Goal: Information Seeking & Learning: Understand process/instructions

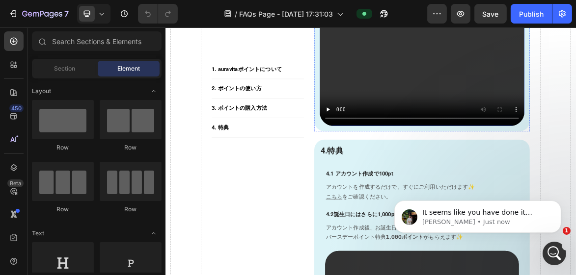
scroll to position [2867, 0]
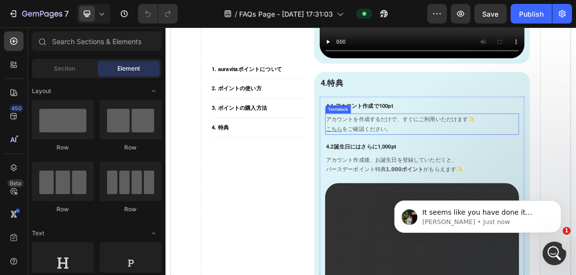
click at [429, 153] on p "アカウントを作成するだけで、すぐにご利用いただけます✨" at bounding box center [533, 159] width 276 height 14
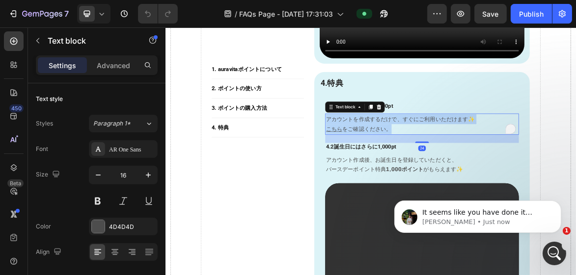
drag, startPoint x: 489, startPoint y: 168, endPoint x: 395, endPoint y: 156, distance: 94.6
click at [395, 156] on div "アカウントを作成するだけで、すぐにご利用いただけます✨ こちら をご確認ください。" at bounding box center [533, 166] width 278 height 30
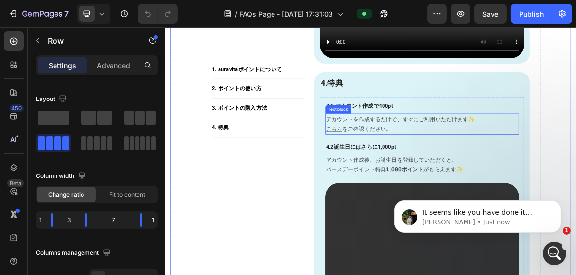
click at [489, 166] on p "こちら をご確認ください。" at bounding box center [533, 173] width 276 height 14
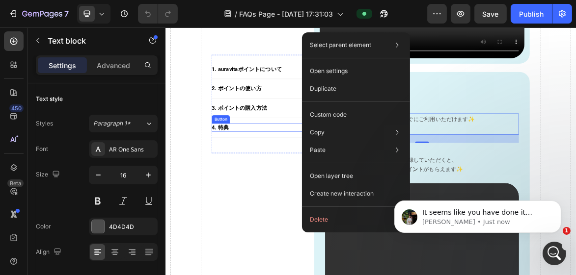
click at [274, 168] on div "4. 特典 Button" at bounding box center [297, 171] width 133 height 12
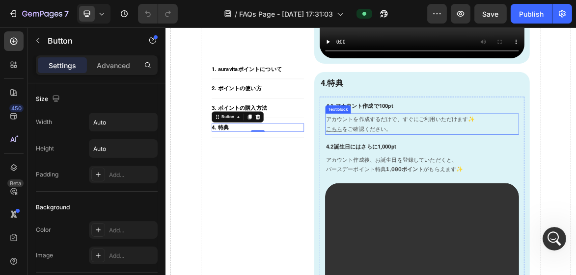
click at [428, 157] on p "アカウントを作成するだけで、すぐにご利用いただけます✨" at bounding box center [533, 159] width 276 height 14
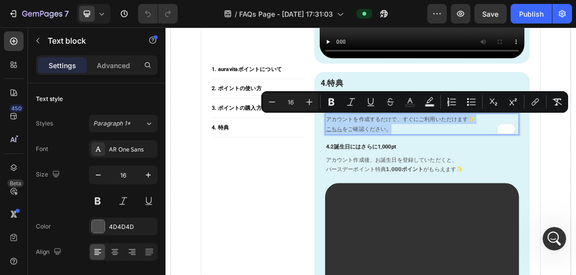
drag, startPoint x: 488, startPoint y: 172, endPoint x: 396, endPoint y: 158, distance: 93.3
click at [396, 158] on div "アカウントを作成するだけで、すぐにご利用いただけます✨ こちら をご確認ください。" at bounding box center [533, 166] width 278 height 30
click at [531, 100] on icon "Editor contextual toolbar" at bounding box center [535, 102] width 10 height 10
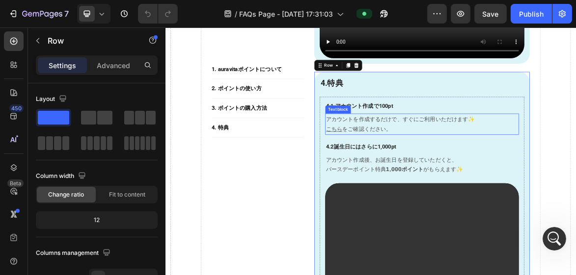
click at [507, 166] on p "こちら をご確認ください。" at bounding box center [533, 173] width 276 height 14
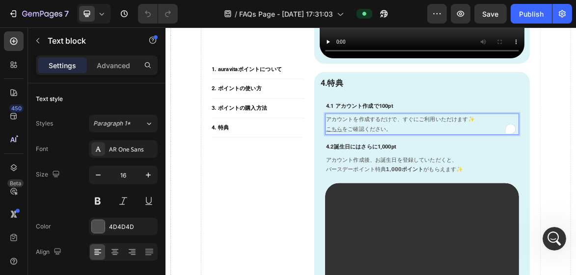
click at [449, 156] on p "アカウントを作成するだけで、すぐにご利用いただけます✨" at bounding box center [533, 159] width 276 height 14
click at [423, 156] on p "アカウントを作成するだけで、すぐにご利用いただけます✨" at bounding box center [533, 159] width 276 height 14
drag, startPoint x: 508, startPoint y: 157, endPoint x: 393, endPoint y: 157, distance: 114.4
click at [395, 157] on p "アカウントを作成するだけで、すぐにご利用いただけます✨" at bounding box center [533, 159] width 276 height 14
click at [502, 166] on p "こちら をご確認ください。" at bounding box center [533, 173] width 276 height 14
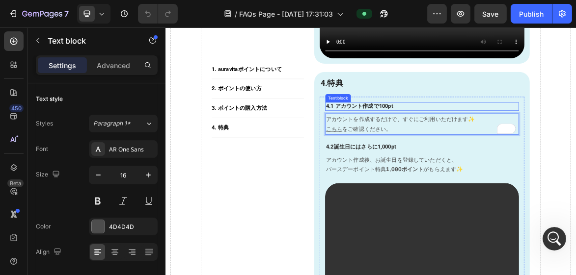
click at [497, 136] on p "4.1 アカウント作成で100pt" at bounding box center [533, 141] width 276 height 10
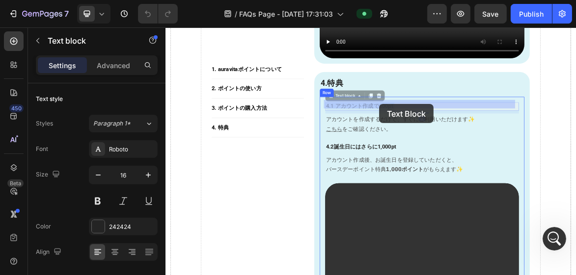
drag, startPoint x: 491, startPoint y: 137, endPoint x: 471, endPoint y: 137, distance: 19.6
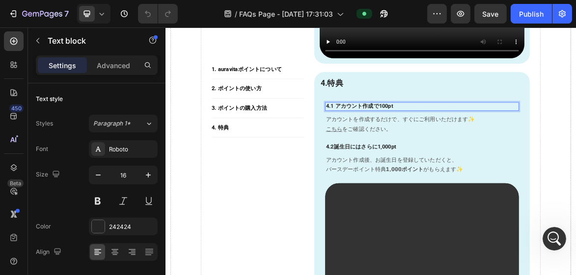
click at [501, 138] on p "4.1 アカウント作成で100pt" at bounding box center [533, 141] width 276 height 10
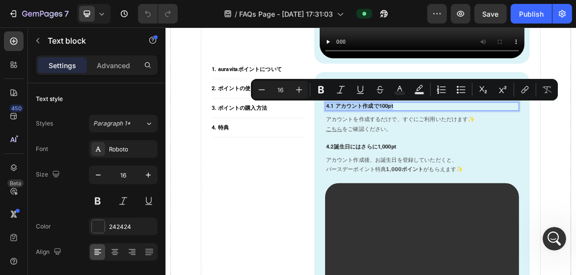
drag, startPoint x: 498, startPoint y: 137, endPoint x: 393, endPoint y: 137, distance: 105.1
click at [395, 137] on p "4.1 アカウント作成で100pt" at bounding box center [533, 141] width 276 height 10
click at [525, 93] on icon "Editor contextual toolbar" at bounding box center [525, 90] width 10 height 10
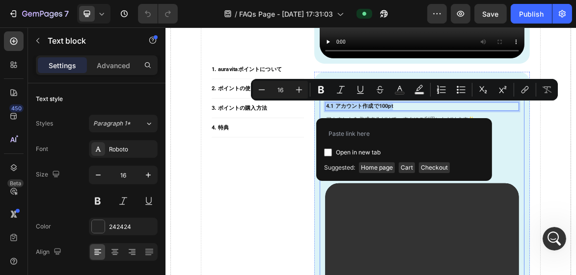
click at [280, 203] on div "1. auravitaポイントについて Button Title Line 2. ポイントの使い方 Button Title Line 3. ポイントの購入方…" at bounding box center [297, 137] width 133 height 141
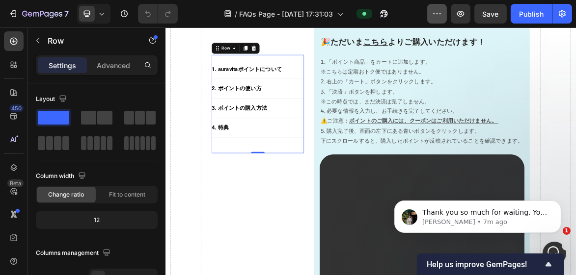
scroll to position [0, 0]
